Goal: Communication & Community: Answer question/provide support

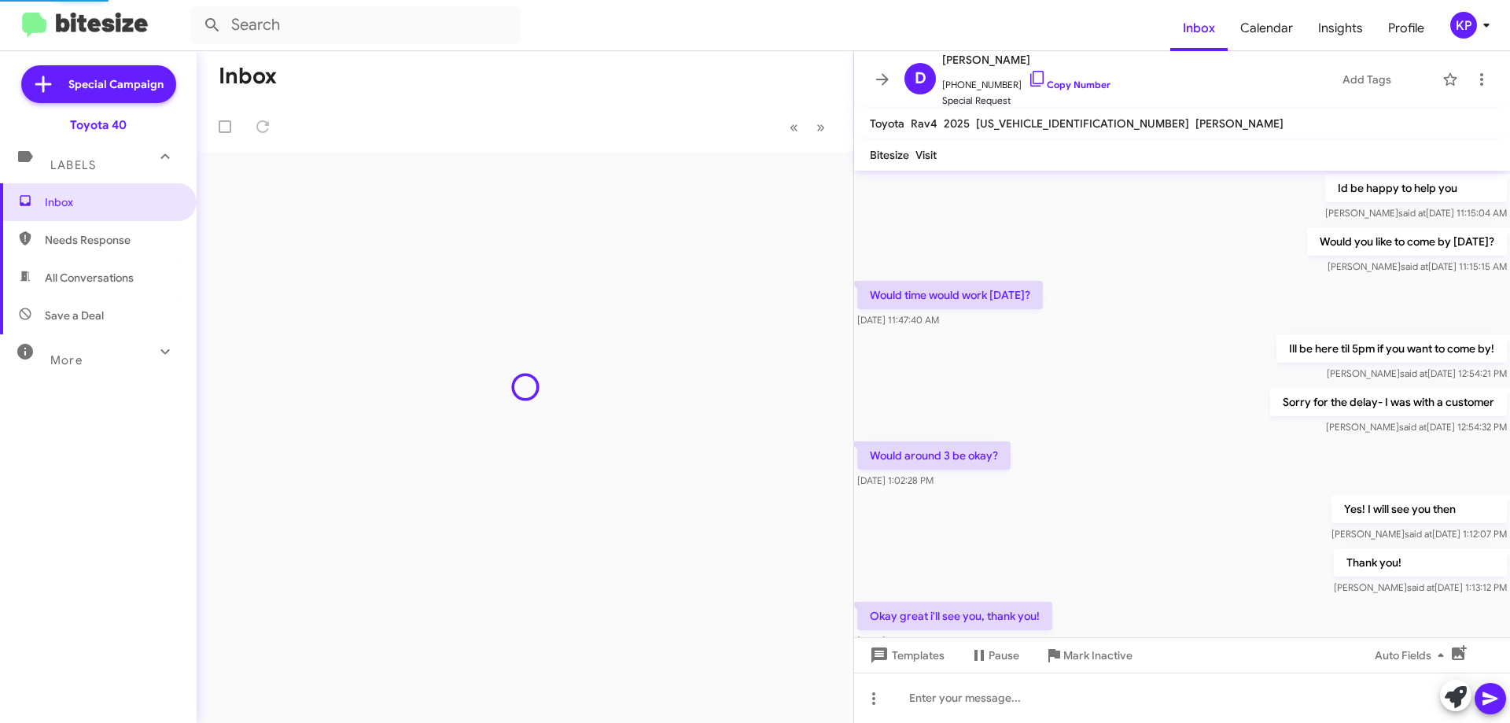
scroll to position [1570, 0]
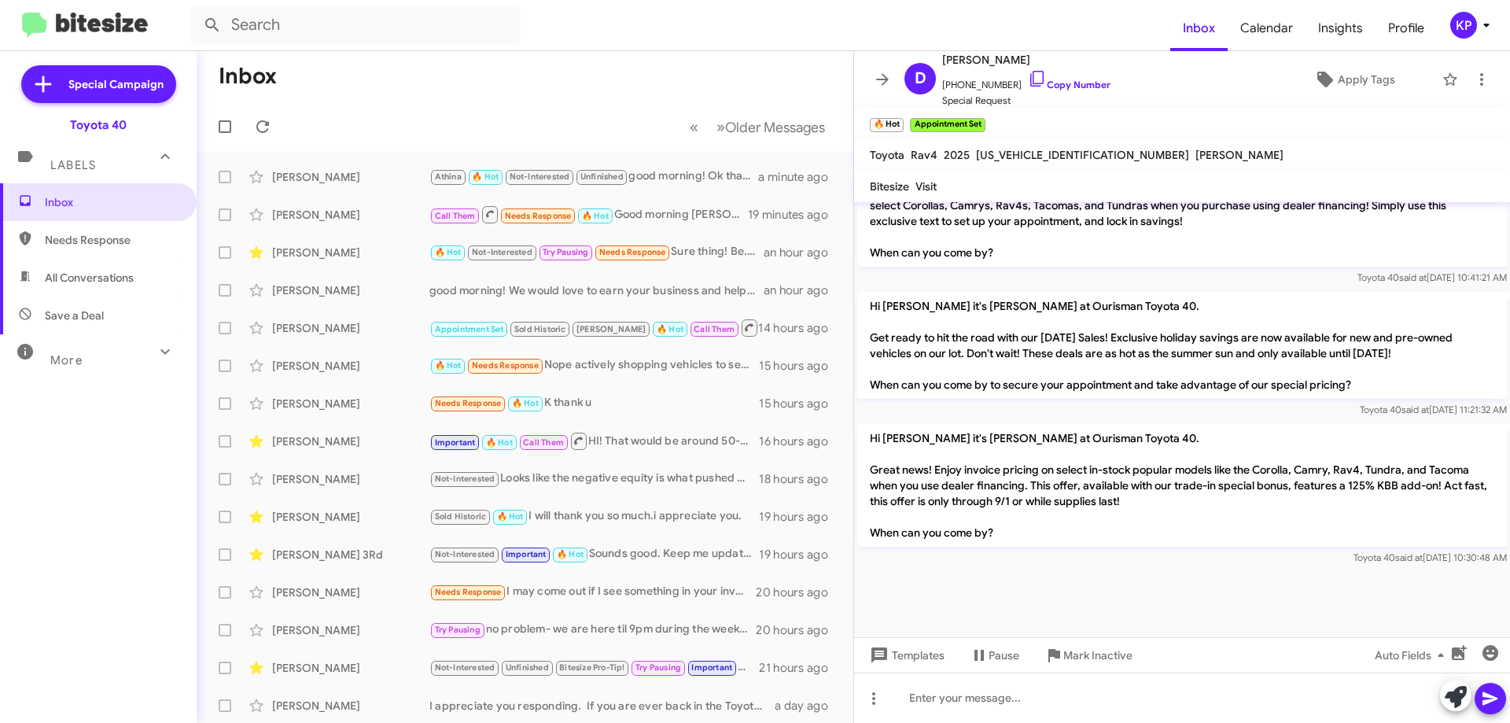
scroll to position [1602, 0]
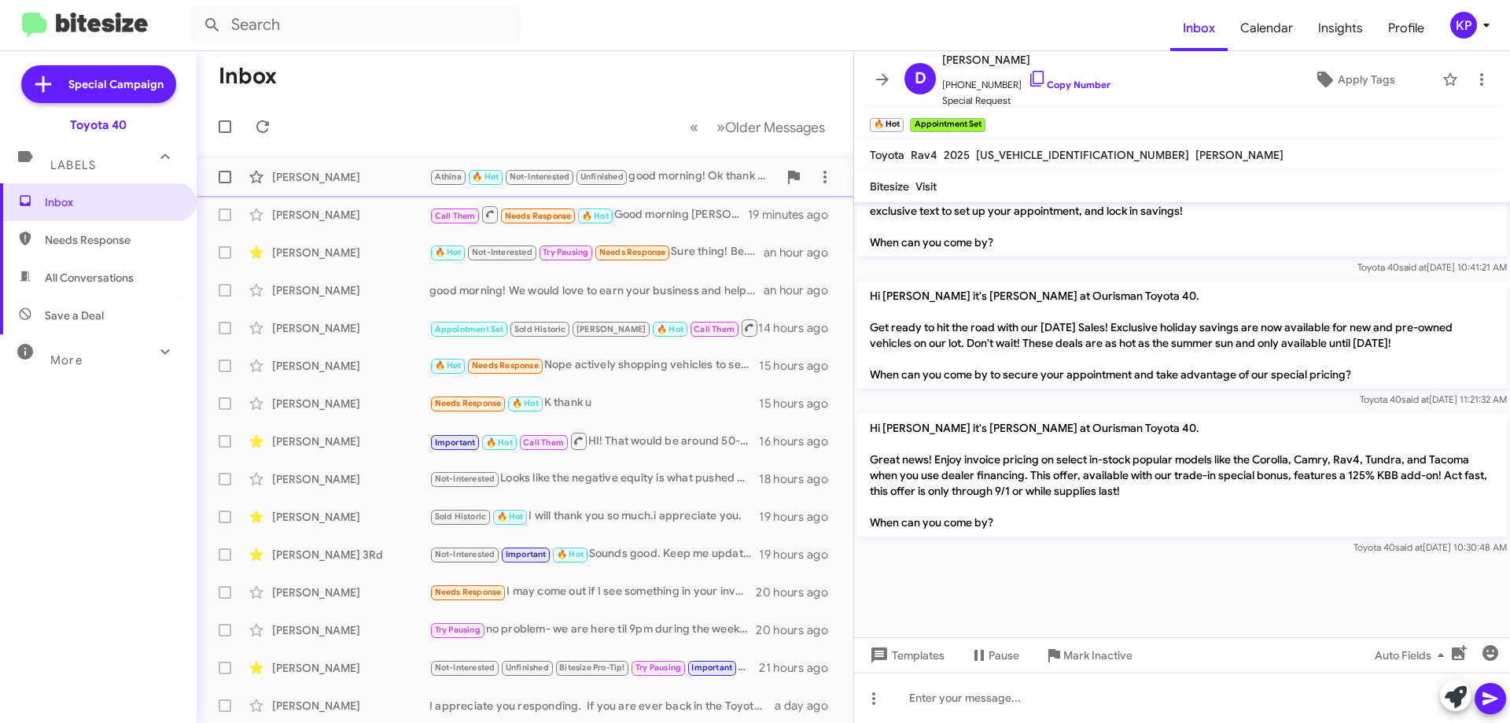
click at [363, 179] on div "[PERSON_NAME]" at bounding box center [350, 177] width 157 height 16
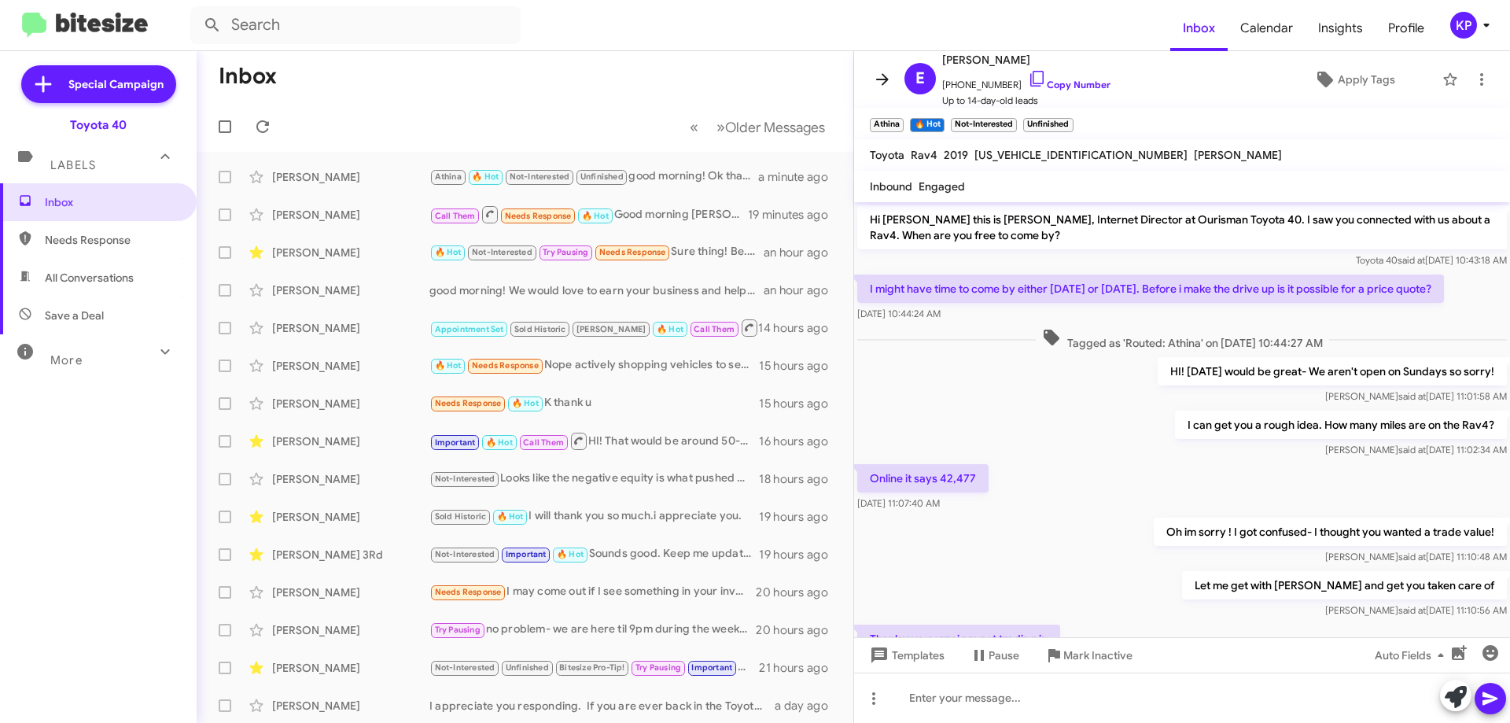
click at [883, 79] on icon at bounding box center [882, 79] width 13 height 12
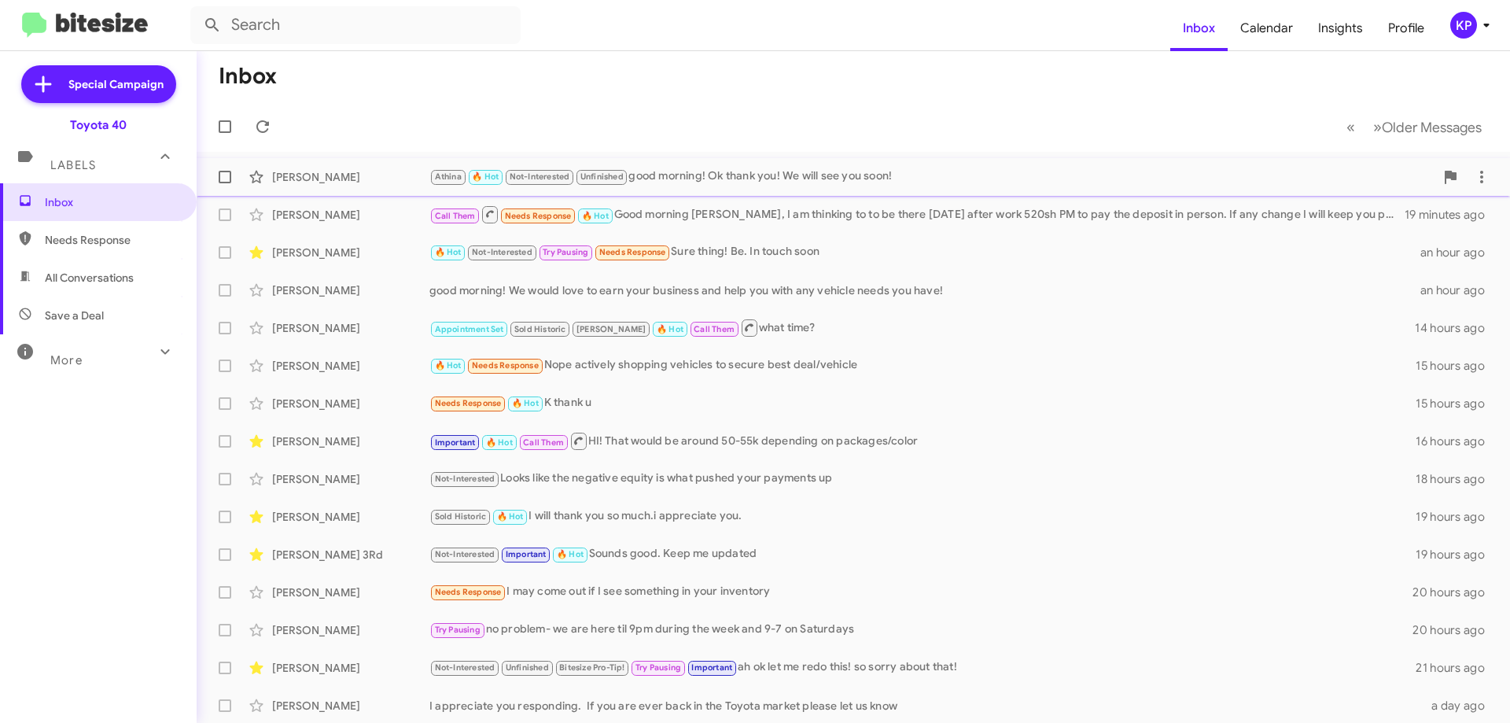
click at [366, 178] on div "[PERSON_NAME]" at bounding box center [350, 177] width 157 height 16
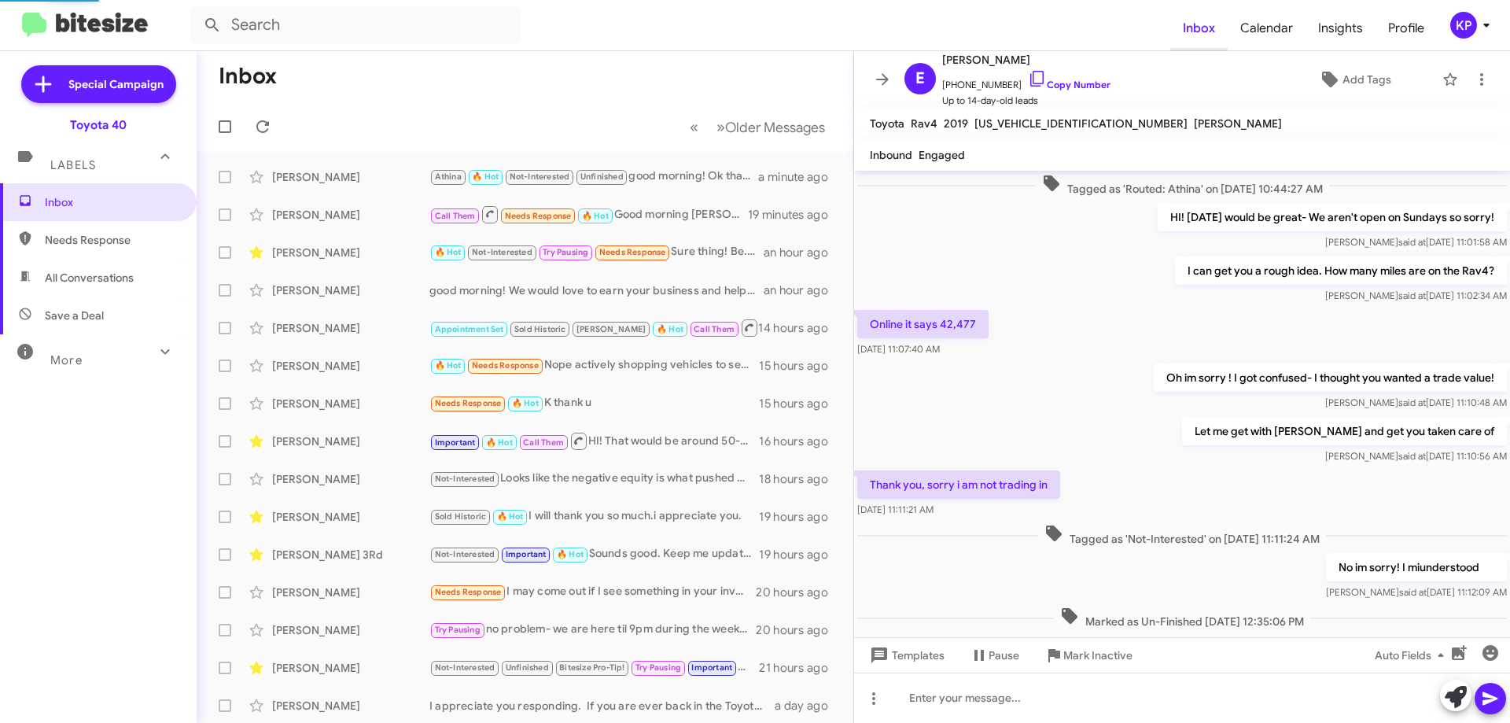
scroll to position [600, 0]
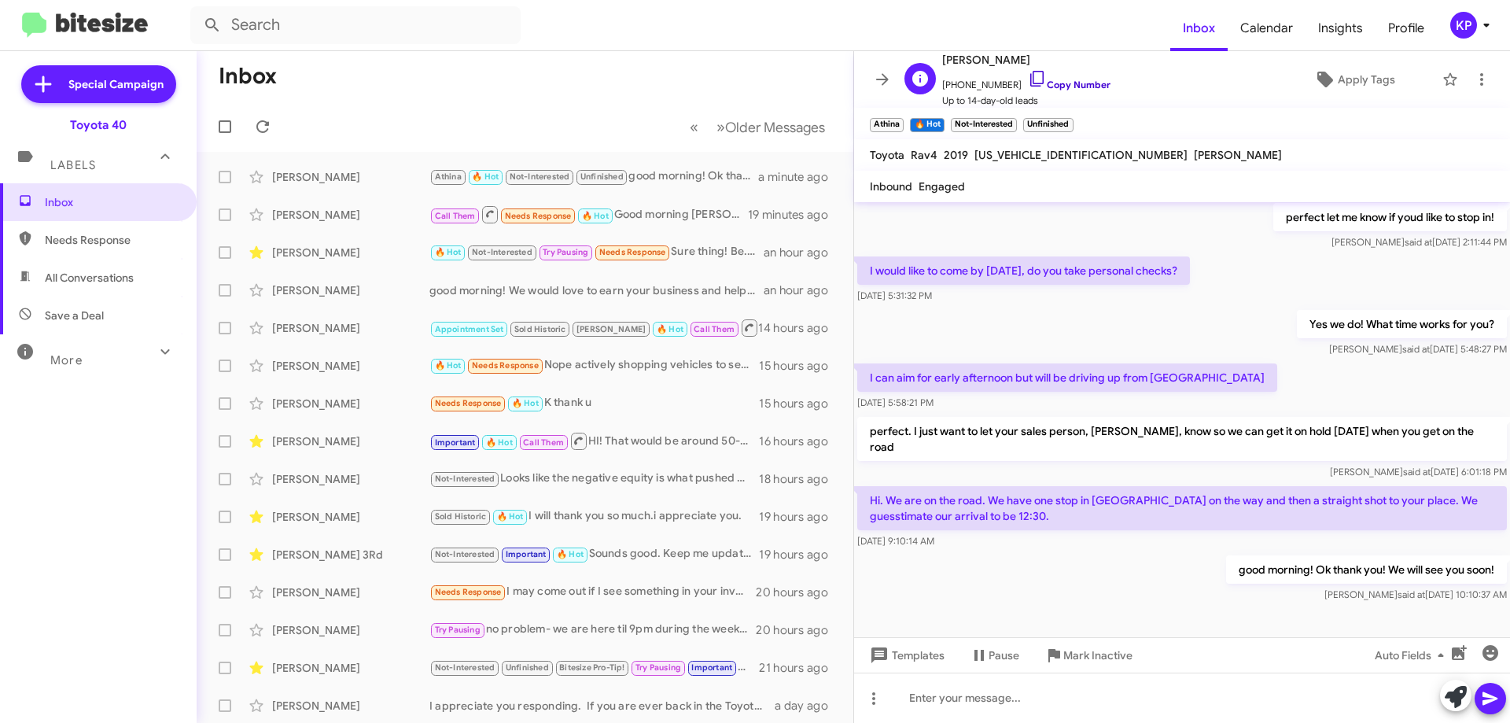
click at [1080, 86] on link "Copy Number" at bounding box center [1069, 85] width 83 height 12
click at [883, 80] on icon at bounding box center [882, 79] width 13 height 12
